Goal: Task Accomplishment & Management: Manage account settings

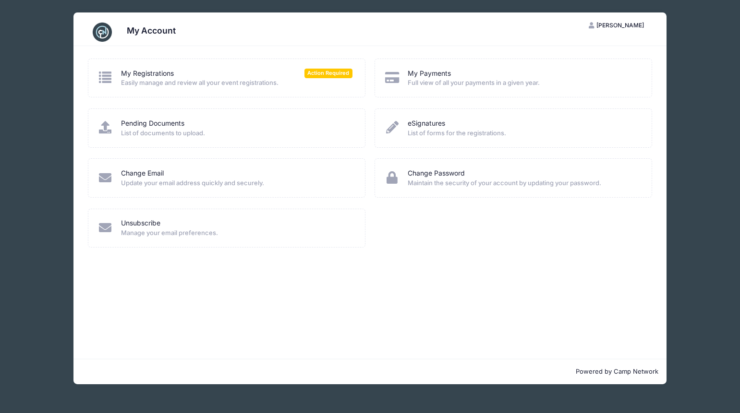
click at [230, 89] on div "My Registrations Action Required Easily manage and review all your event regist…" at bounding box center [227, 78] width 278 height 39
click at [226, 74] on div "My Registrations Action Required" at bounding box center [236, 74] width 231 height 10
click at [150, 73] on link "My Registrations" at bounding box center [147, 74] width 53 height 10
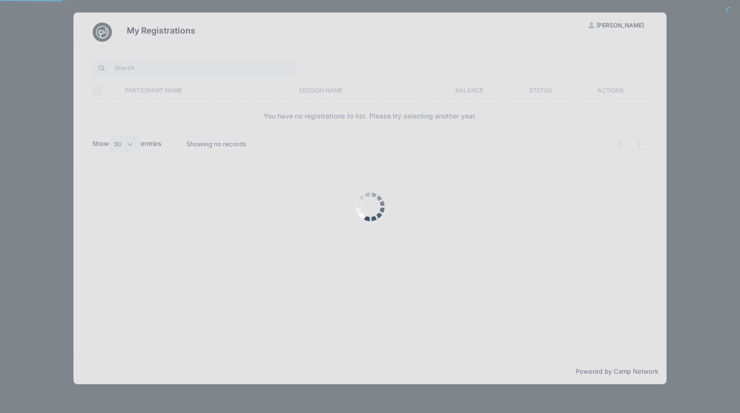
select select "50"
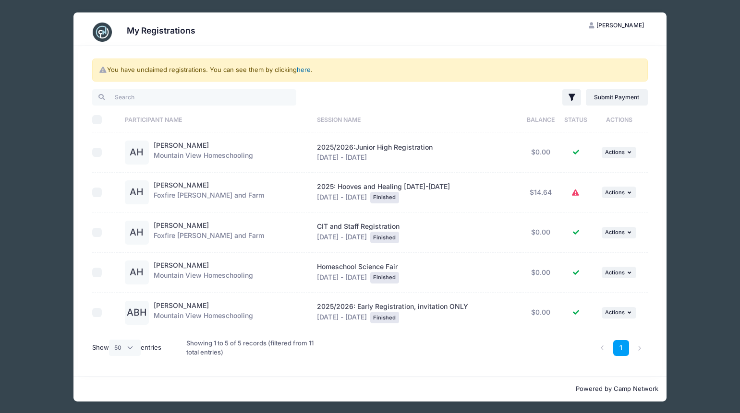
click at [304, 70] on link "here" at bounding box center [304, 70] width 14 height 8
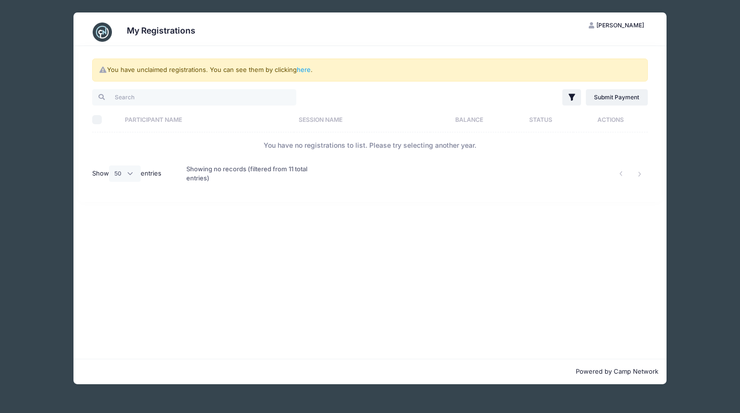
click at [323, 146] on td "You have no registrations to list. Please try selecting another year." at bounding box center [369, 145] width 555 height 25
click at [227, 90] on input "search" at bounding box center [194, 97] width 204 height 16
paste input "577c1ac560b0ec69"
type input "577c1ac560b0ec69"
click at [558, 224] on div "You have unclaimed registrations. You can see them by clicking here . 577c1ac56…" at bounding box center [369, 202] width 593 height 313
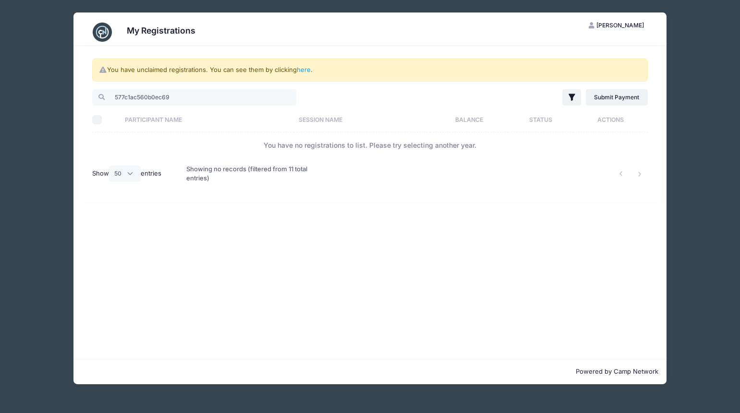
click at [148, 35] on h3 "My Registrations" at bounding box center [161, 30] width 69 height 10
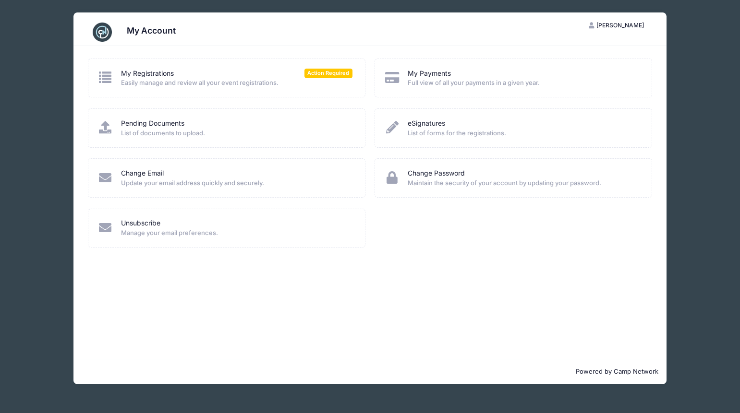
click at [120, 84] on div "My Registrations Action Required Easily manage and review all your event regist…" at bounding box center [226, 78] width 258 height 19
click at [140, 74] on link "My Registrations" at bounding box center [147, 74] width 53 height 10
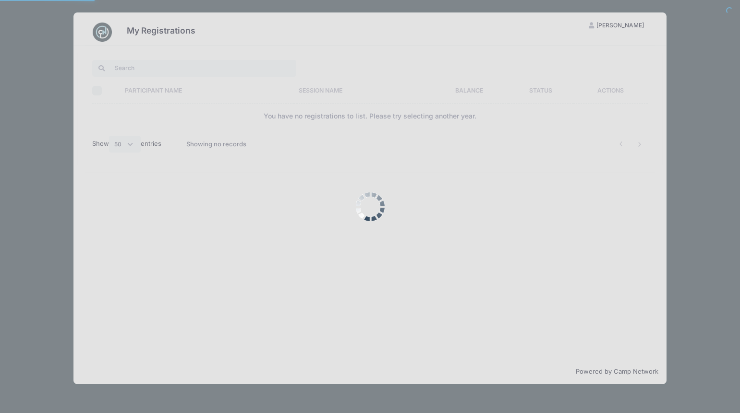
select select "50"
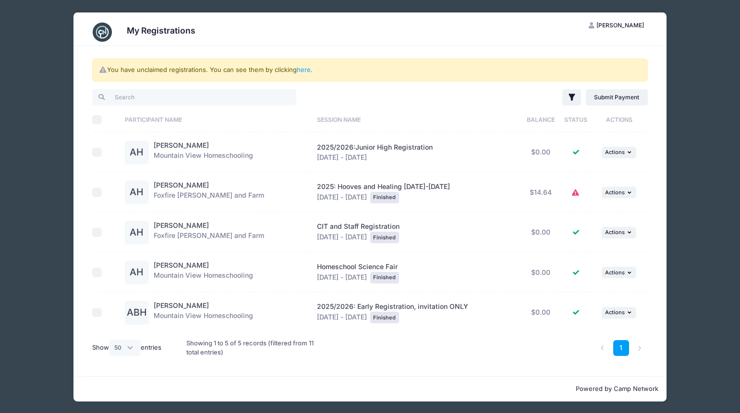
scroll to position [1, 0]
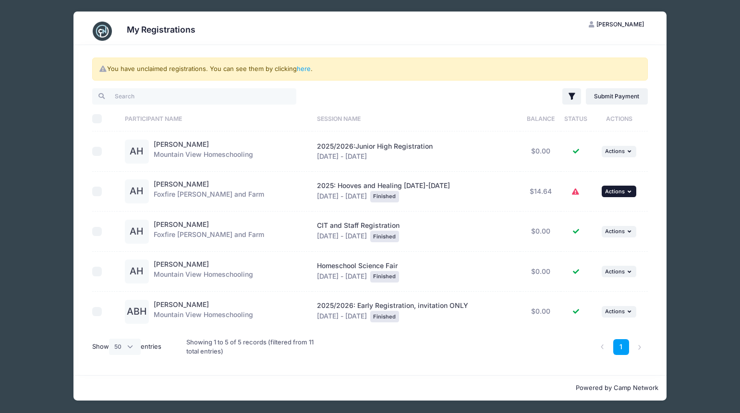
click at [611, 192] on span "Actions" at bounding box center [615, 191] width 20 height 7
click at [645, 224] on td "... Actions View Registration View Attachments" at bounding box center [619, 232] width 57 height 40
click at [634, 352] on li at bounding box center [640, 348] width 16 height 16
click at [304, 69] on link "here" at bounding box center [304, 69] width 14 height 8
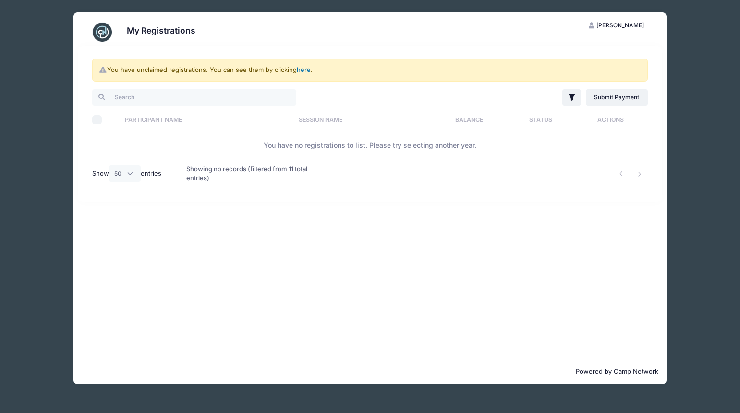
scroll to position [0, 0]
click at [293, 169] on div "Showing no records (filtered from 11 total entries)" at bounding box center [252, 173] width 132 height 31
click at [353, 137] on td "You have no registrations to list. Please try selecting another year." at bounding box center [369, 145] width 555 height 25
click at [253, 97] on input "search" at bounding box center [194, 97] width 204 height 16
click at [403, 273] on div "You have unclaimed registrations. You can see them by clicking here . Filter Fi…" at bounding box center [369, 202] width 593 height 313
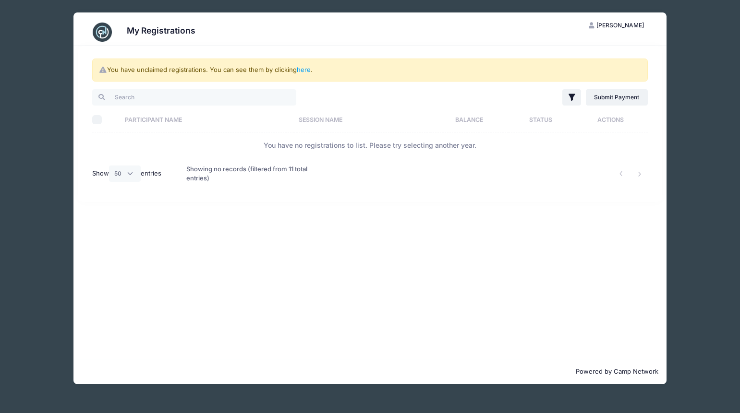
click at [380, 228] on div "You have unclaimed registrations. You can see them by clicking here . Filter Fi…" at bounding box center [369, 202] width 593 height 313
click at [306, 73] on link "here" at bounding box center [304, 70] width 14 height 8
click at [639, 21] on button "AH Alison Hux" at bounding box center [617, 25] width 72 height 16
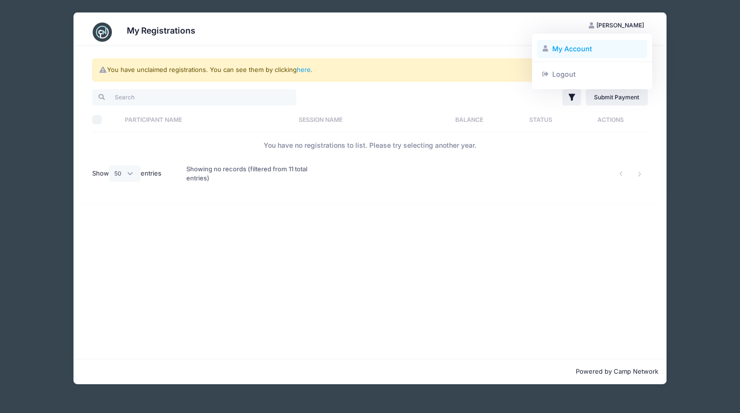
click at [565, 51] on link "My Account" at bounding box center [592, 49] width 111 height 18
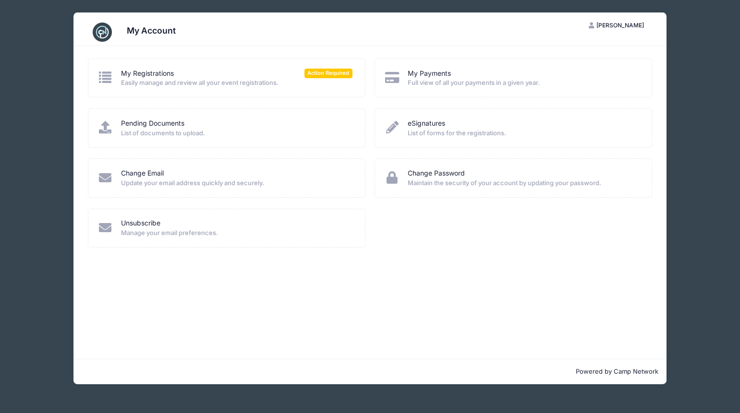
click at [634, 26] on span "[PERSON_NAME]" at bounding box center [620, 25] width 48 height 7
click at [557, 77] on link "Logout" at bounding box center [592, 74] width 111 height 18
